Goal: Navigation & Orientation: Find specific page/section

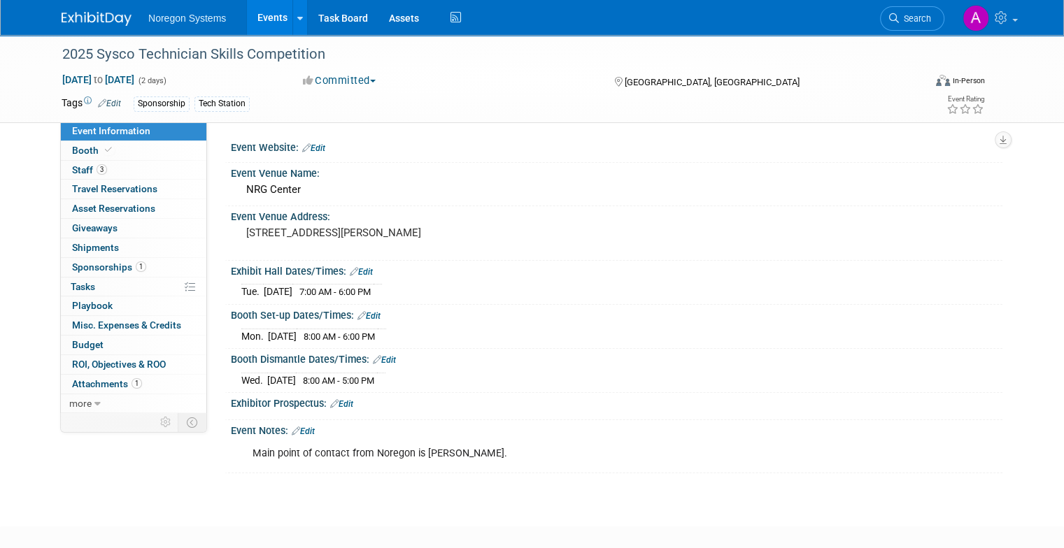
click at [271, 20] on link "Events" at bounding box center [272, 17] width 51 height 35
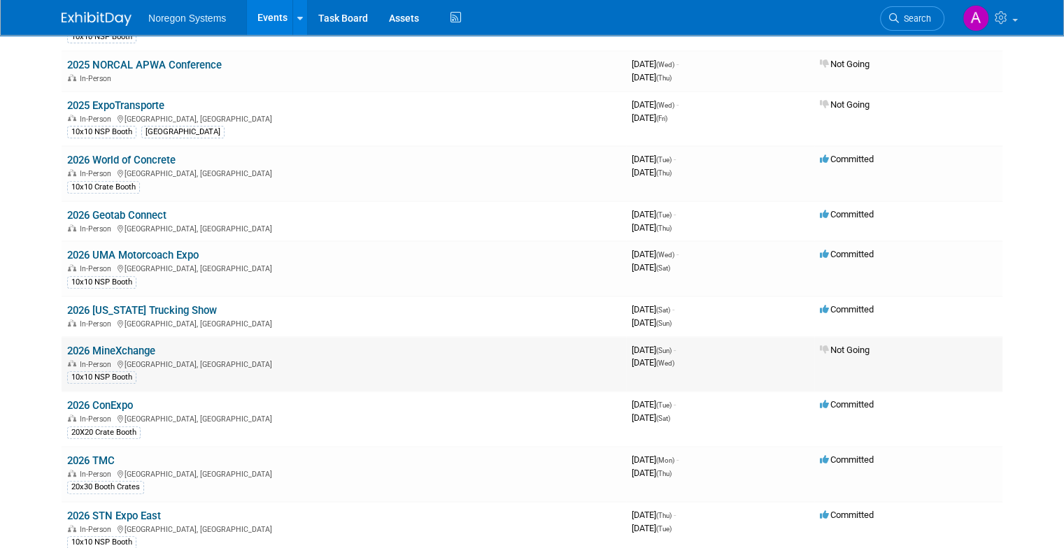
scroll to position [560, 0]
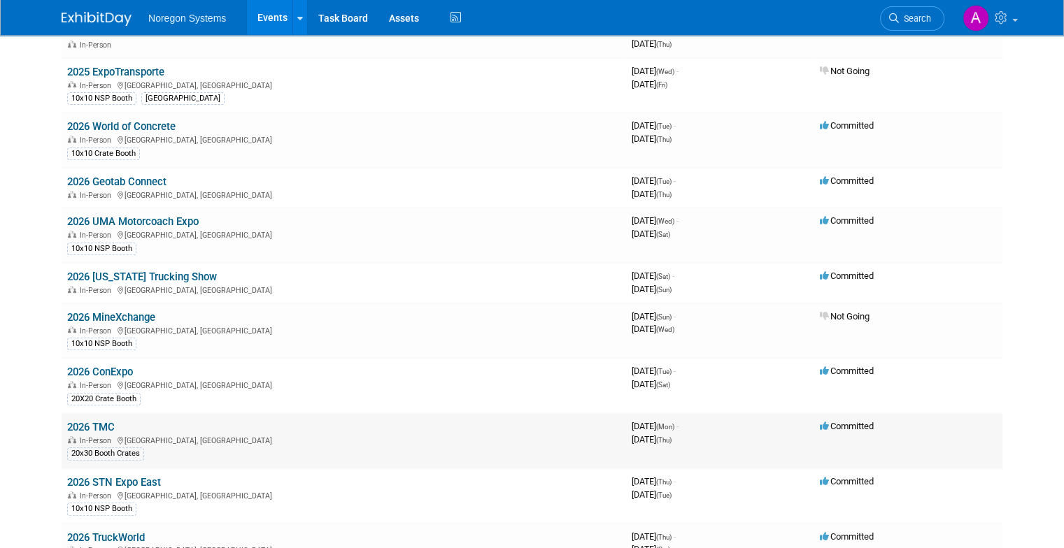
click at [67, 422] on link "2026 TMC" at bounding box center [91, 427] width 48 height 13
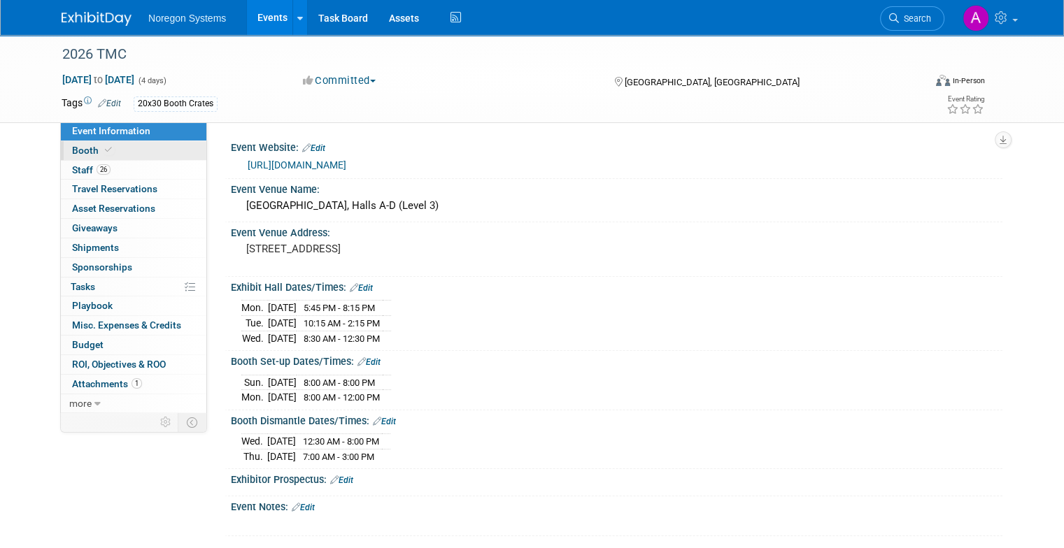
click at [76, 140] on link "Event Information" at bounding box center [133, 131] width 145 height 19
click at [76, 150] on span "Booth" at bounding box center [93, 150] width 43 height 11
